Goal: Information Seeking & Learning: Learn about a topic

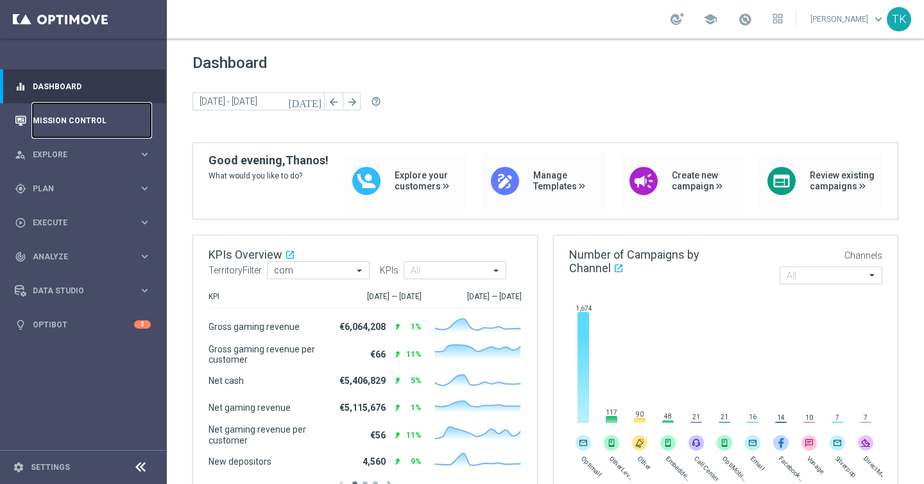
click at [58, 110] on link "Mission Control" at bounding box center [92, 120] width 118 height 34
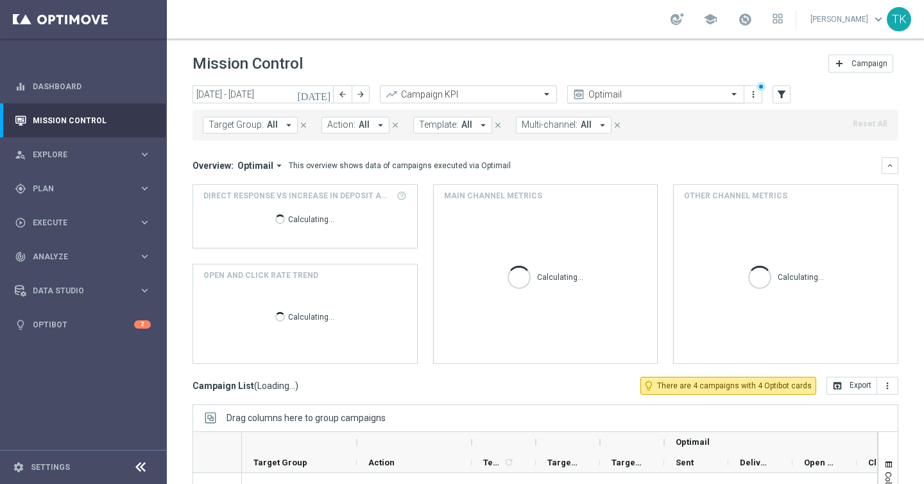
click at [738, 97] on span at bounding box center [736, 94] width 16 height 11
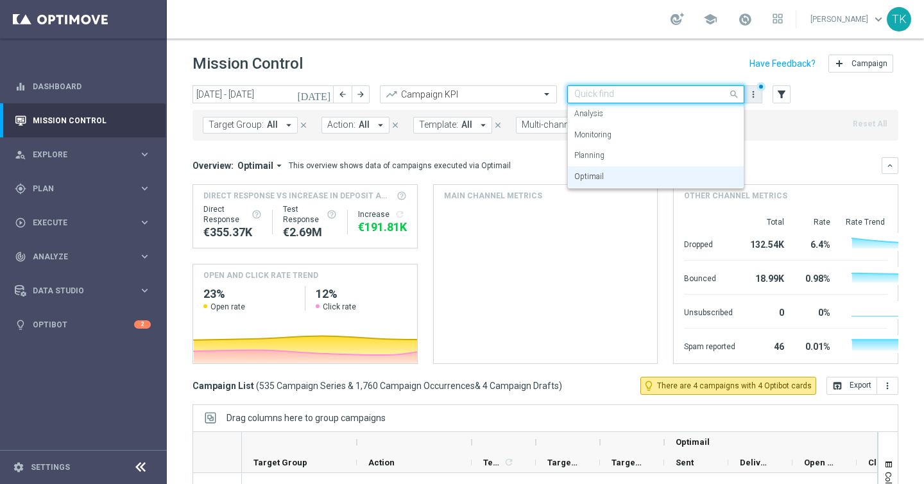
click at [756, 98] on icon "more_vert" at bounding box center [753, 94] width 10 height 10
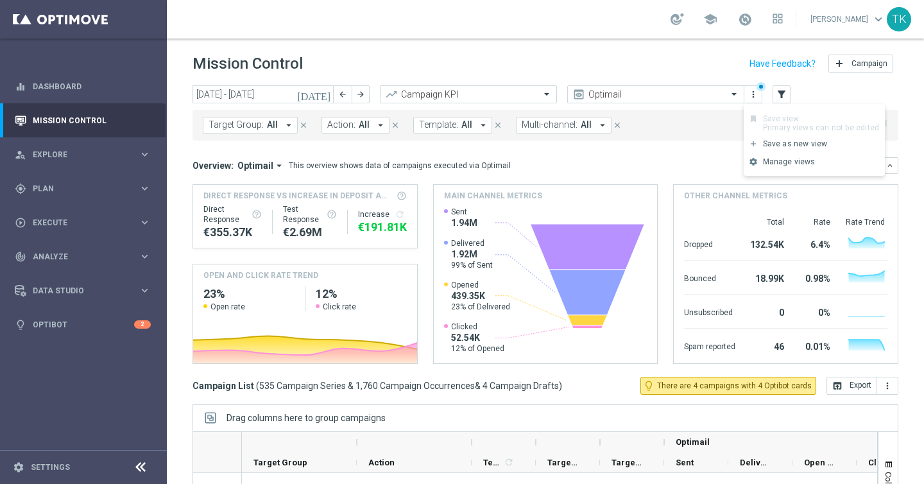
click at [581, 125] on span "All" at bounding box center [586, 124] width 11 height 11
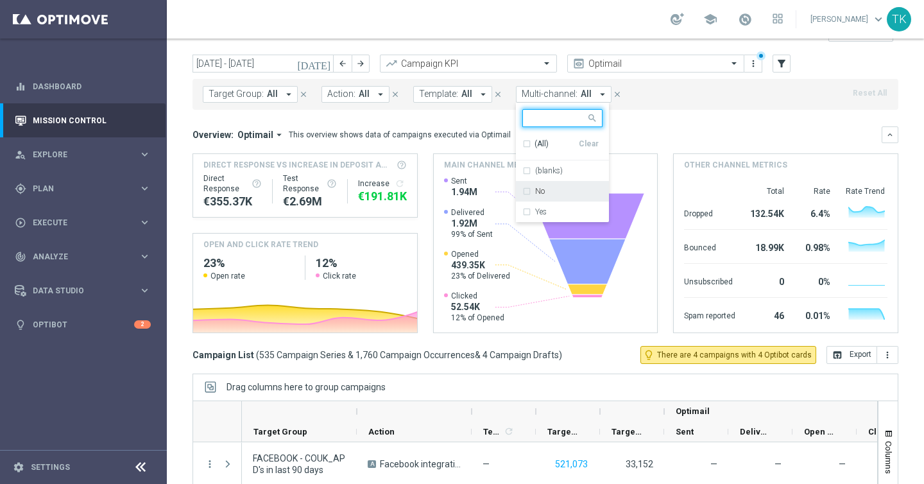
scroll to position [41, 0]
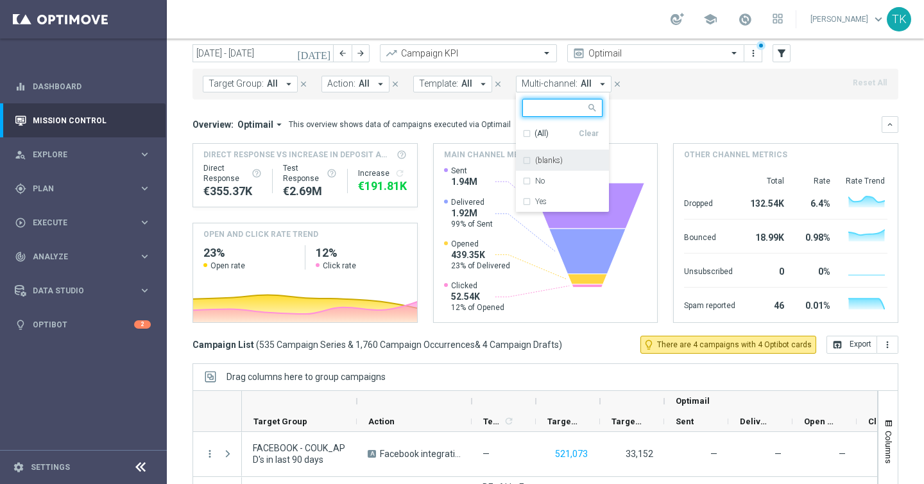
click at [665, 105] on mini-dashboard "Overview: Optimail arrow_drop_down This overview shows data of campaigns execut…" at bounding box center [546, 217] width 706 height 236
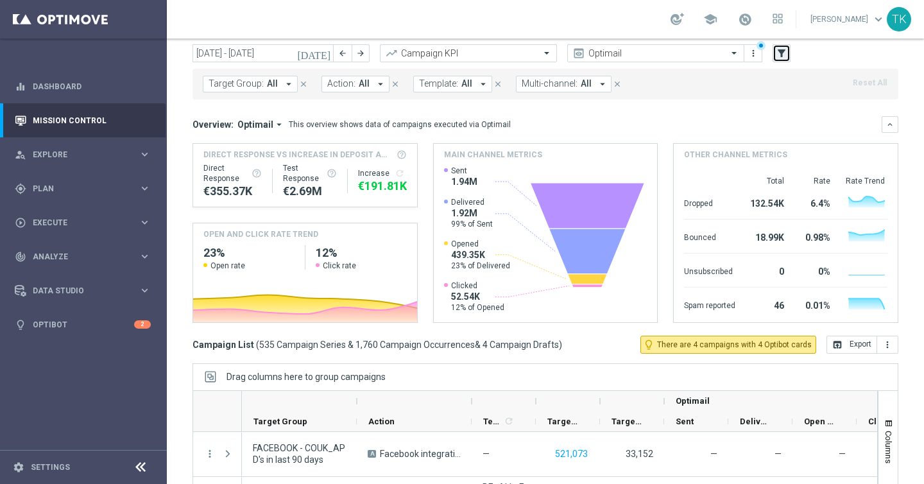
click at [780, 56] on icon "filter_alt" at bounding box center [782, 54] width 12 height 12
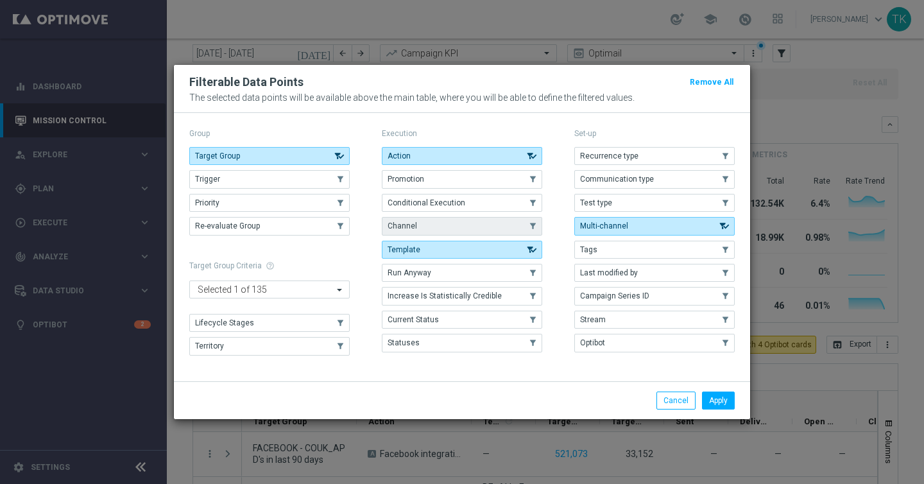
click at [428, 226] on button "Channel" at bounding box center [462, 226] width 160 height 18
click at [714, 397] on button "Apply" at bounding box center [718, 401] width 33 height 18
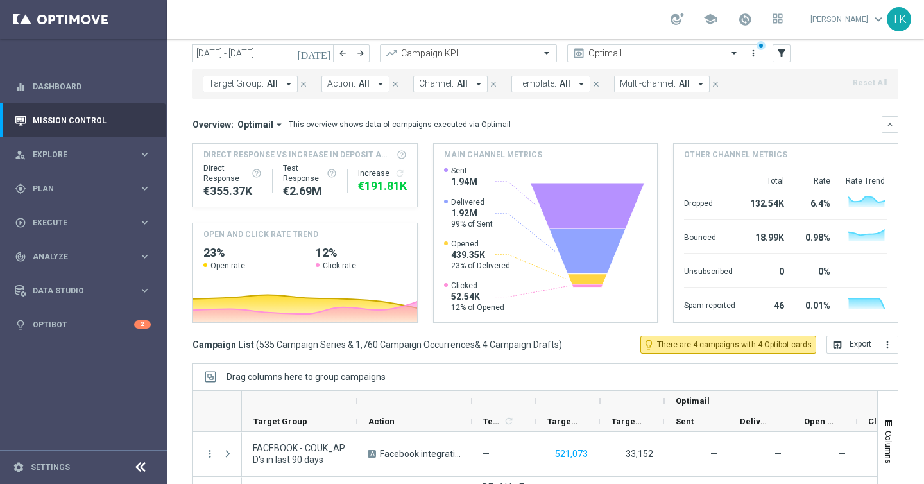
click at [463, 87] on button "Channel: All arrow_drop_down" at bounding box center [450, 84] width 74 height 17
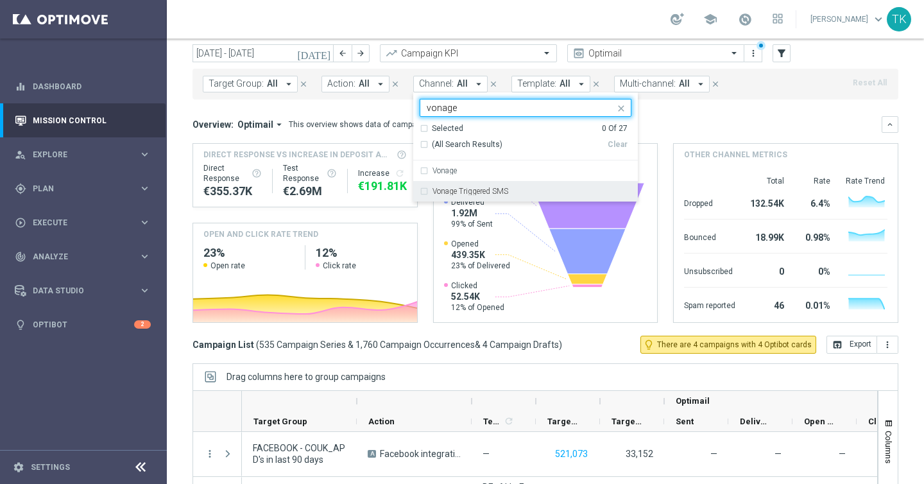
click at [420, 192] on div "Vonage Triggered SMS" at bounding box center [526, 191] width 212 height 21
type input "vonage"
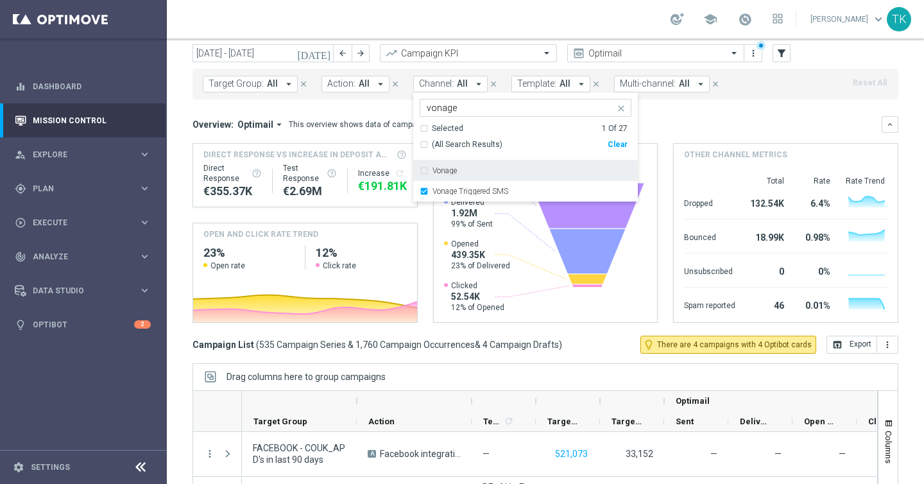
click at [658, 115] on mini-dashboard "Overview: Optimail arrow_drop_down This overview shows data of campaigns execut…" at bounding box center [546, 217] width 706 height 236
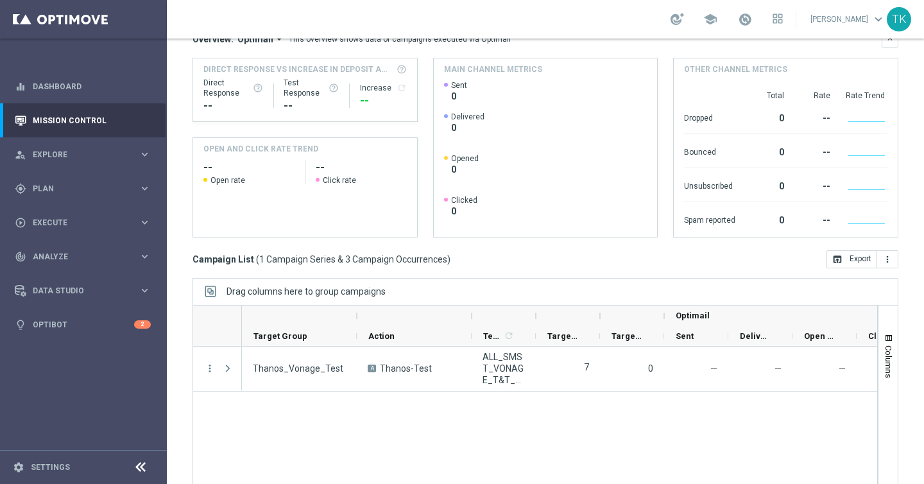
scroll to position [158, 0]
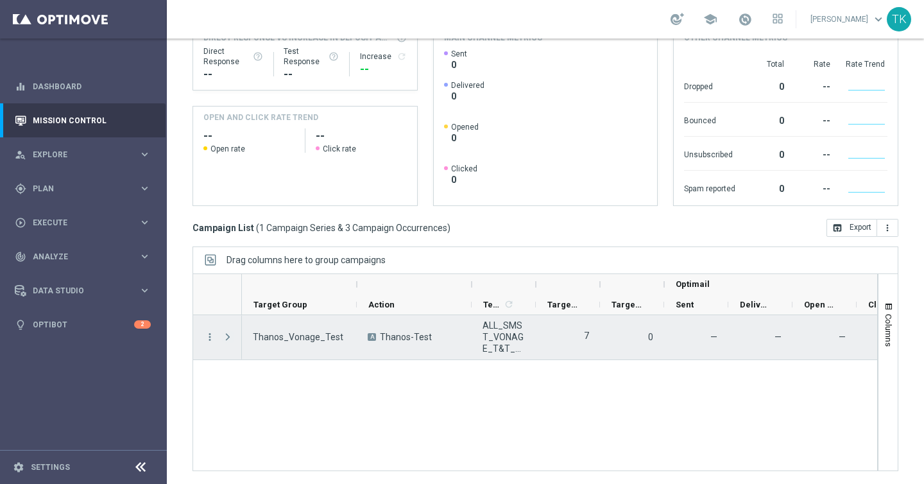
click at [225, 338] on span at bounding box center [228, 337] width 12 height 10
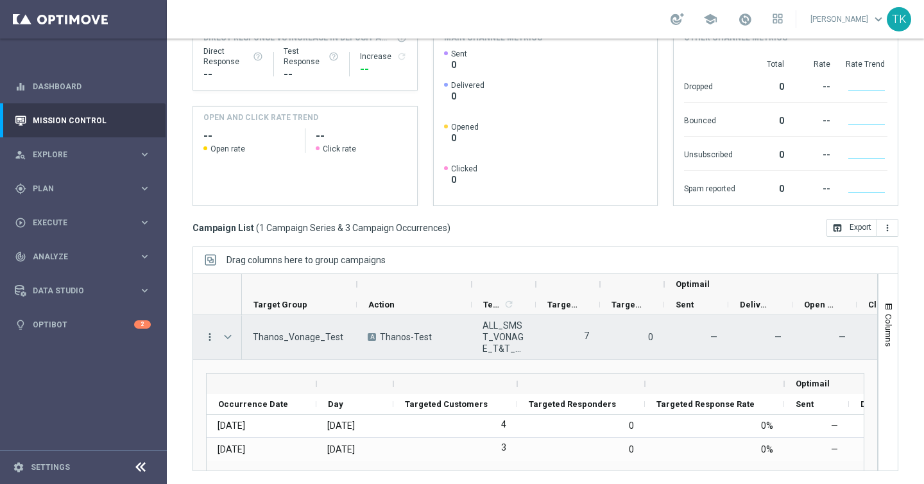
click at [209, 339] on icon "more_vert" at bounding box center [210, 337] width 12 height 12
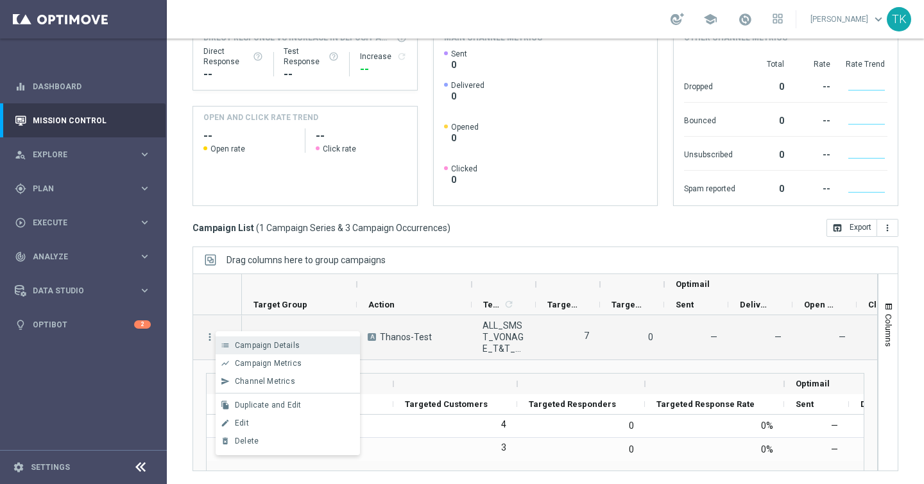
click at [253, 345] on span "Campaign Details" at bounding box center [267, 345] width 65 height 9
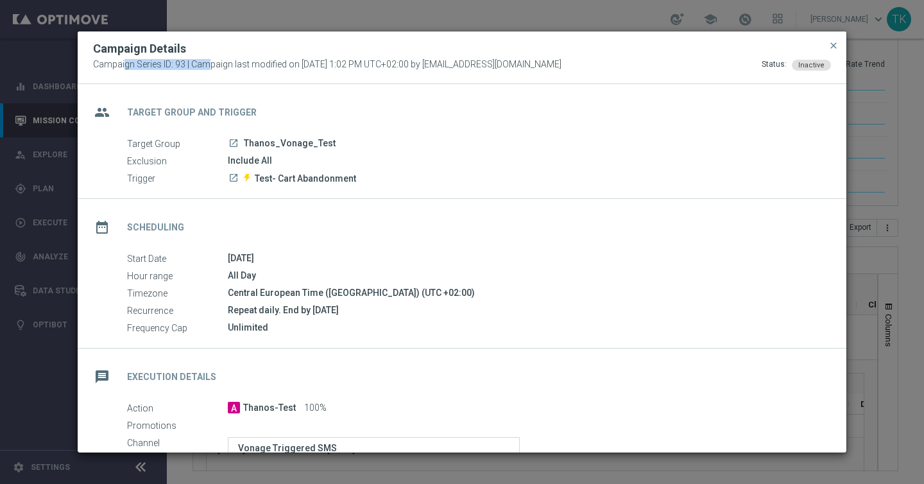
drag, startPoint x: 184, startPoint y: 65, endPoint x: 82, endPoint y: 65, distance: 102.7
click at [82, 65] on div "Campaign Details Campaign Series ID: 93 | Campaign last modified on 11 Sep 2025…" at bounding box center [462, 57] width 769 height 53
copy span "Campaign Series ID: 93"
drag, startPoint x: 339, startPoint y: 144, endPoint x: 117, endPoint y: 143, distance: 222.1
click at [117, 143] on div "Target Group launch Thanos_Vonage_Test Exclusion Include All Trigger launch Tes…" at bounding box center [462, 161] width 769 height 49
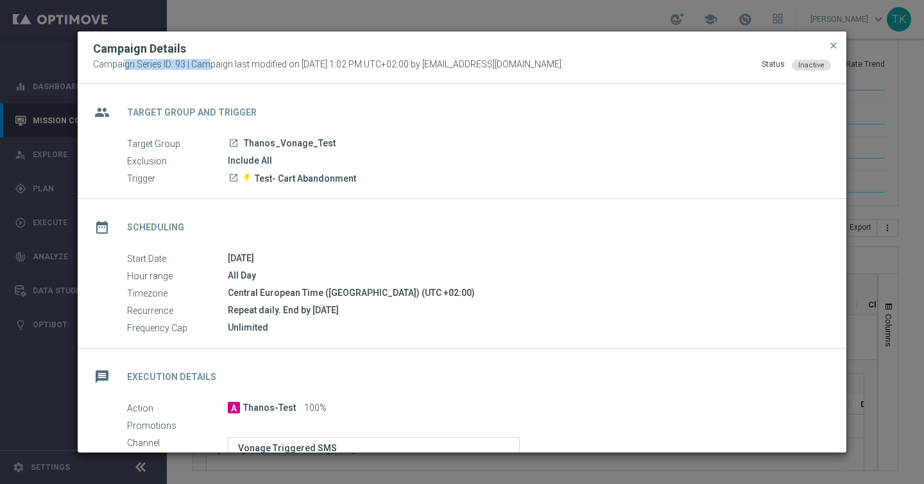
copy div "Target Group launch Thanos_Vonage_Test"
drag, startPoint x: 379, startPoint y: 178, endPoint x: 149, endPoint y: 173, distance: 229.9
click at [149, 173] on div "Trigger launch Test- Cart Abandonment" at bounding box center [474, 178] width 695 height 14
click at [386, 169] on div "Target Group launch Thanos_Vonage_Test Exclusion Include All Trigger launch Tes…" at bounding box center [462, 161] width 769 height 49
drag, startPoint x: 372, startPoint y: 178, endPoint x: 121, endPoint y: 180, distance: 251.0
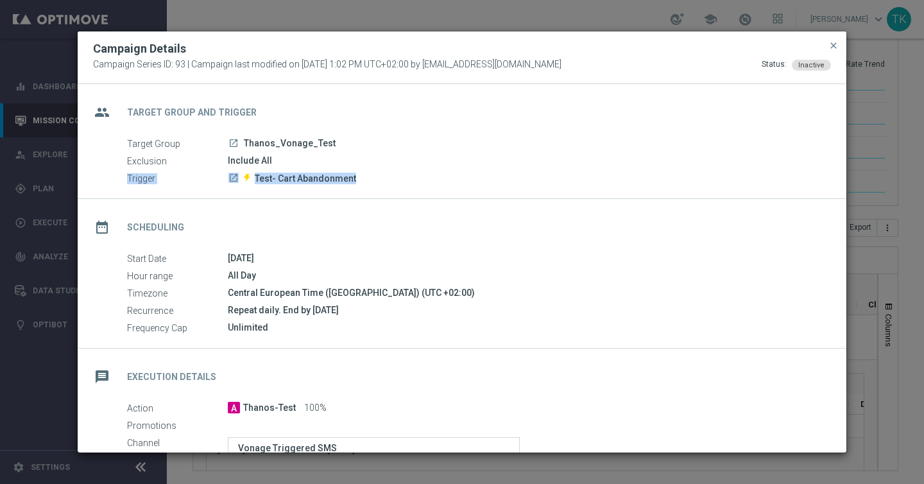
click at [121, 180] on div "Target Group launch Thanos_Vonage_Test Exclusion Include All Trigger launch Tes…" at bounding box center [462, 161] width 769 height 49
copy div "Trigger launch Test- Cart Abandonment"
